Goal: Task Accomplishment & Management: Check status

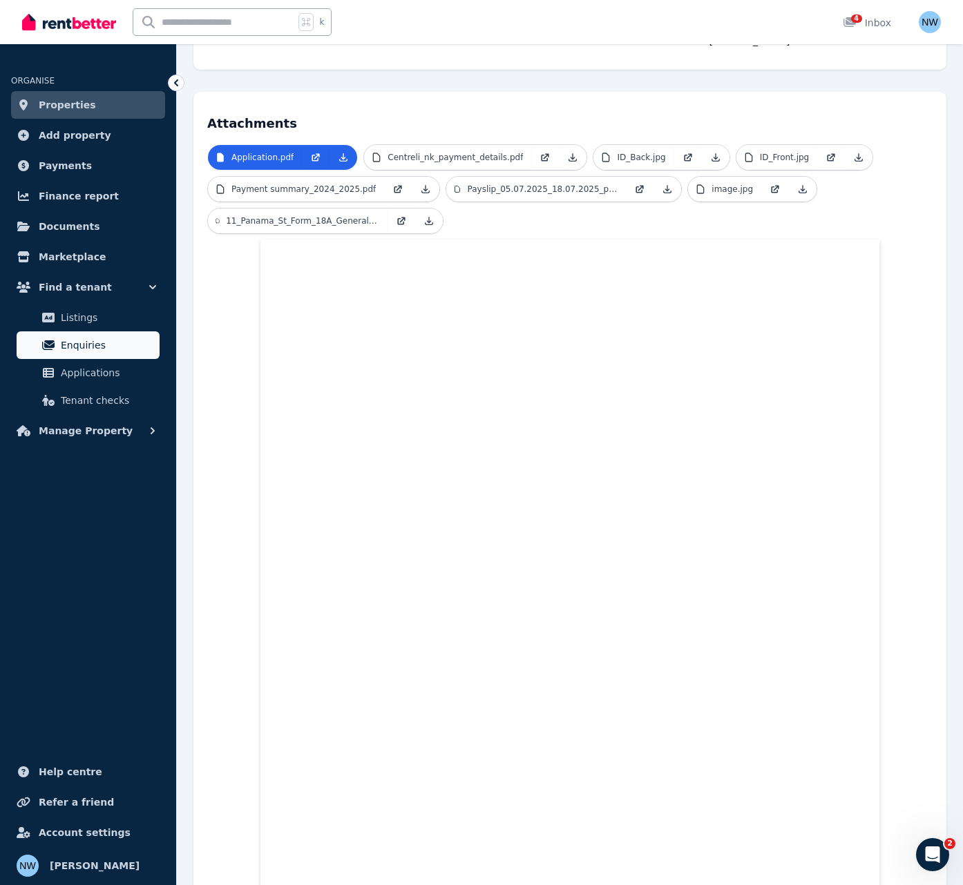
click at [101, 336] on link "Enquiries" at bounding box center [88, 346] width 143 height 28
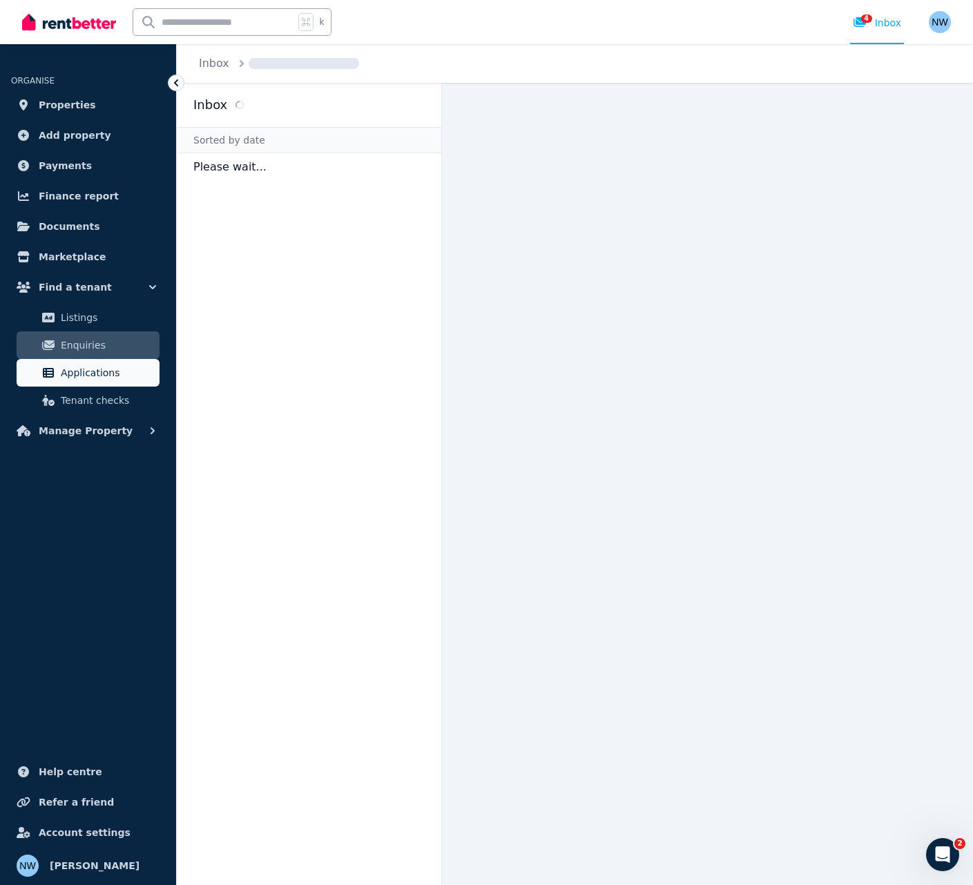
click at [104, 368] on span "Applications" at bounding box center [107, 373] width 93 height 17
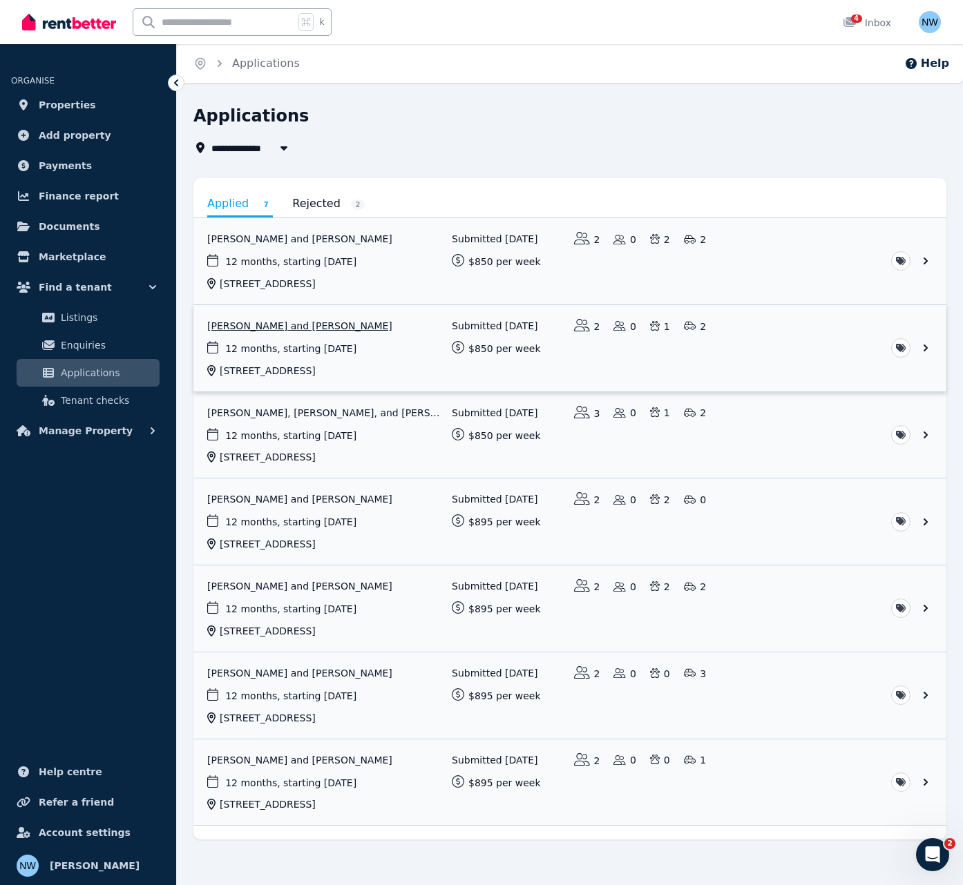
click at [282, 338] on link "View application: Vinicius Benevides Kohn and Laura Vianna" at bounding box center [569, 348] width 753 height 86
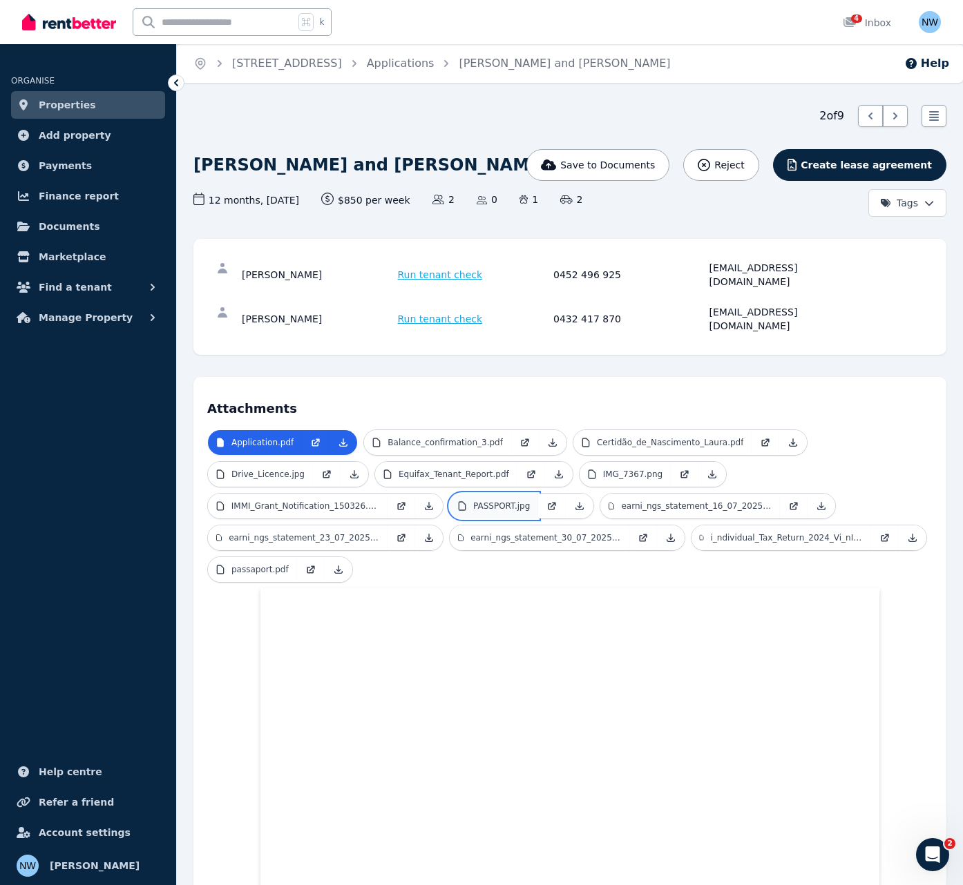
click at [525, 494] on link "PASSPORT.jpg" at bounding box center [494, 506] width 88 height 25
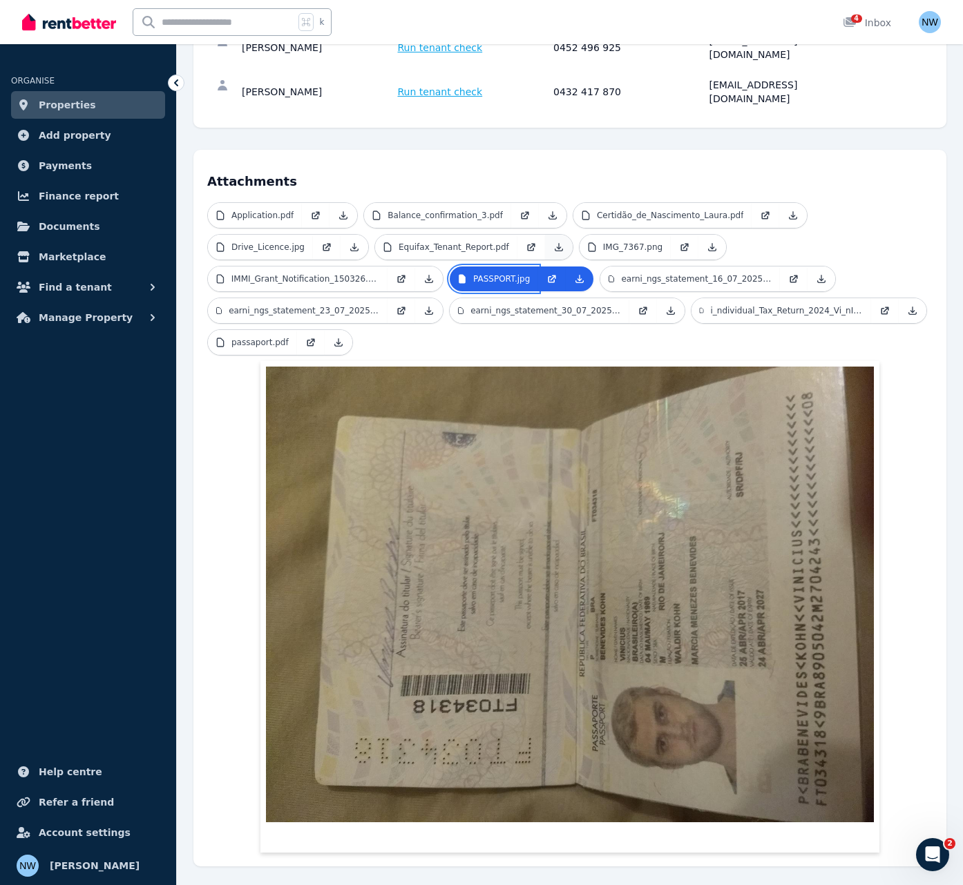
scroll to position [228, 0]
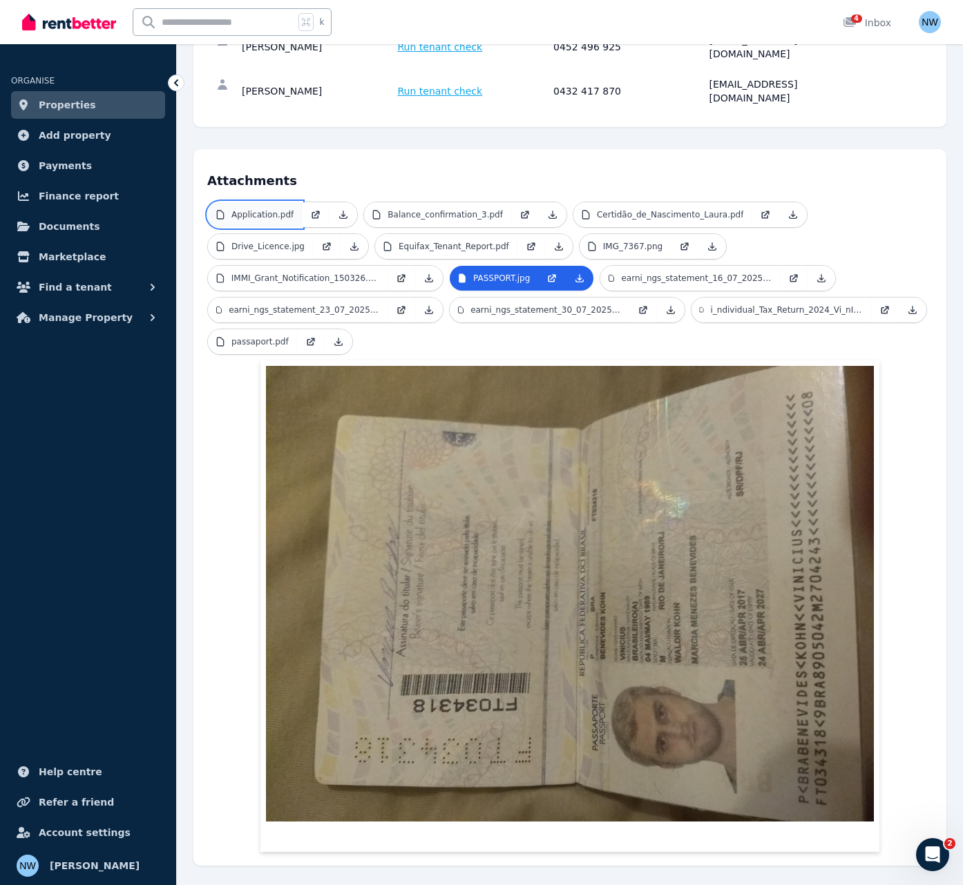
click at [253, 209] on p "Application.pdf" at bounding box center [262, 214] width 62 height 11
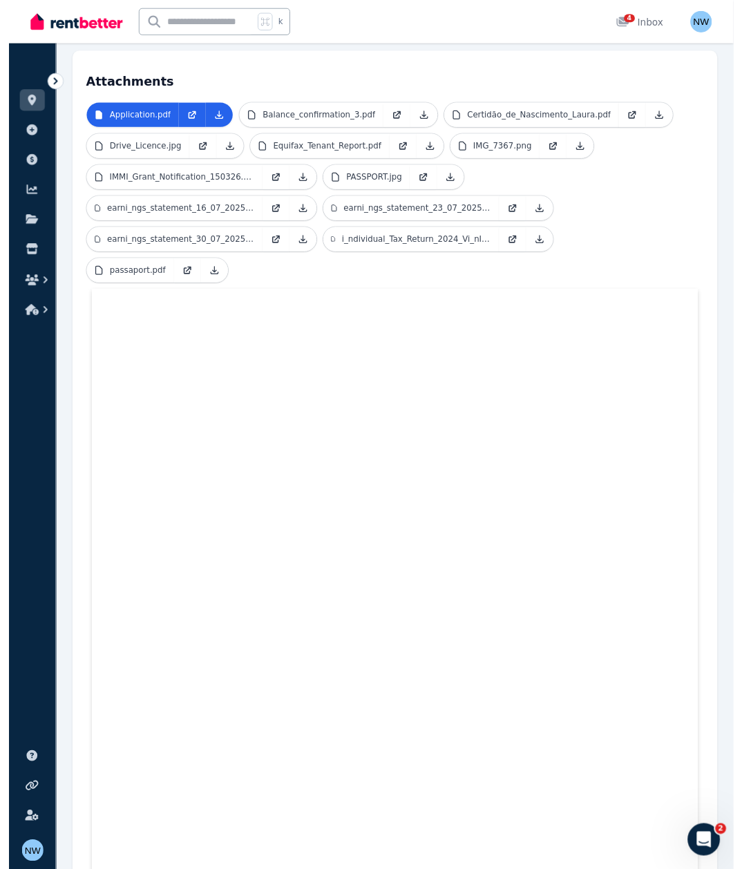
scroll to position [399, 0]
